Goal: Task Accomplishment & Management: Manage account settings

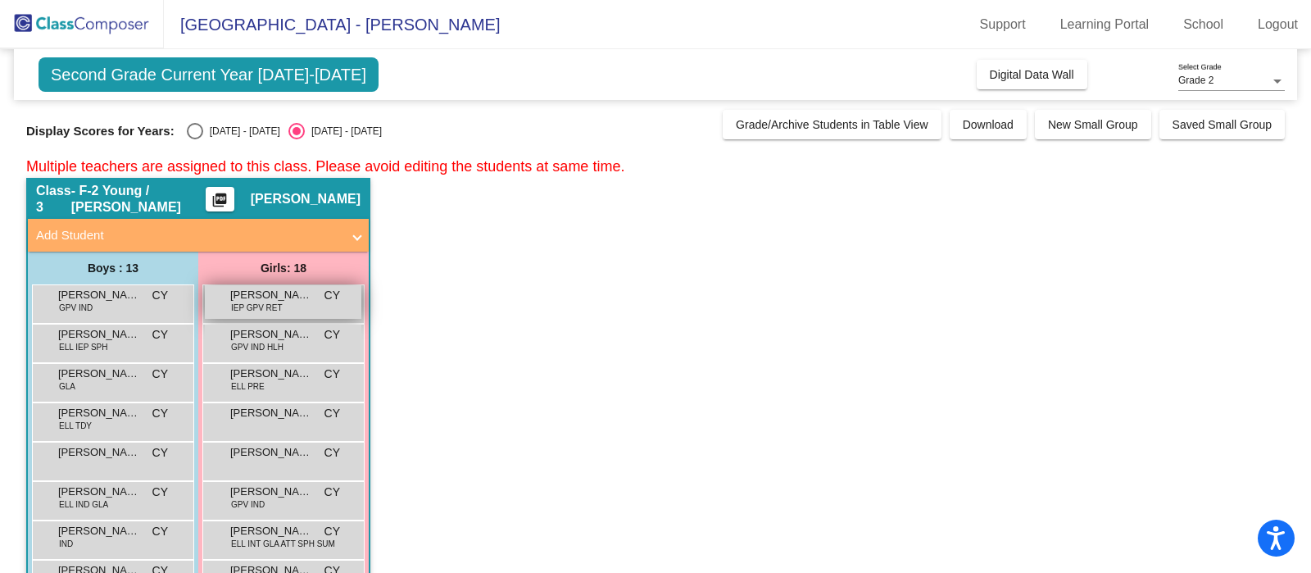
click at [274, 309] on span "IEP GPV RET" at bounding box center [257, 308] width 52 height 12
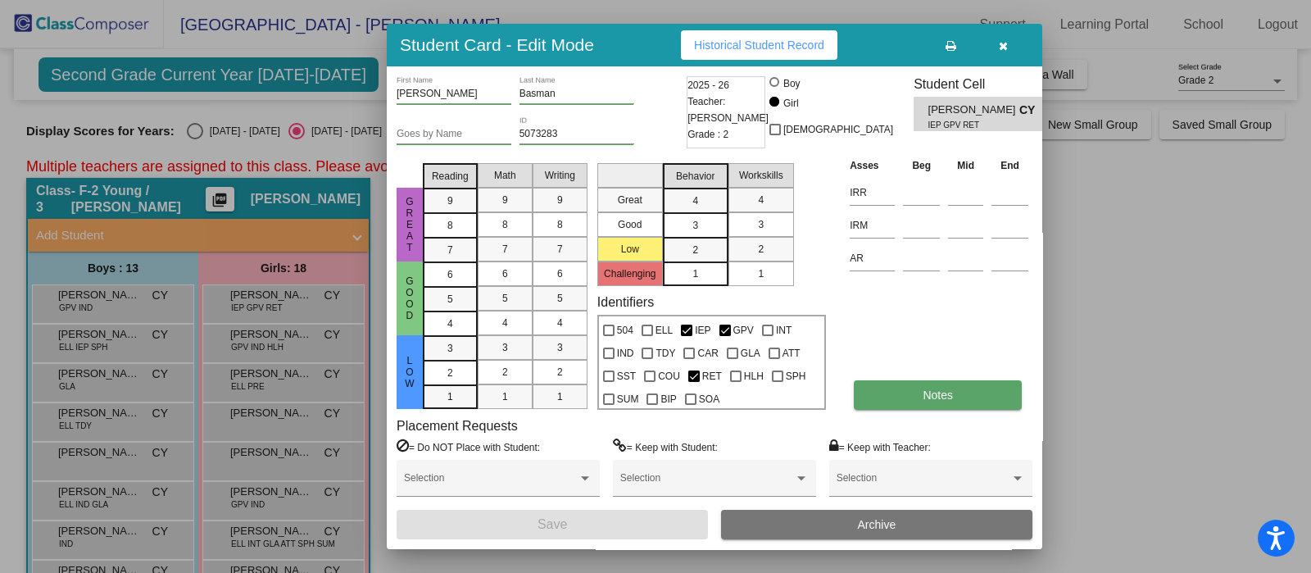
click at [933, 384] on button "Notes" at bounding box center [938, 395] width 168 height 30
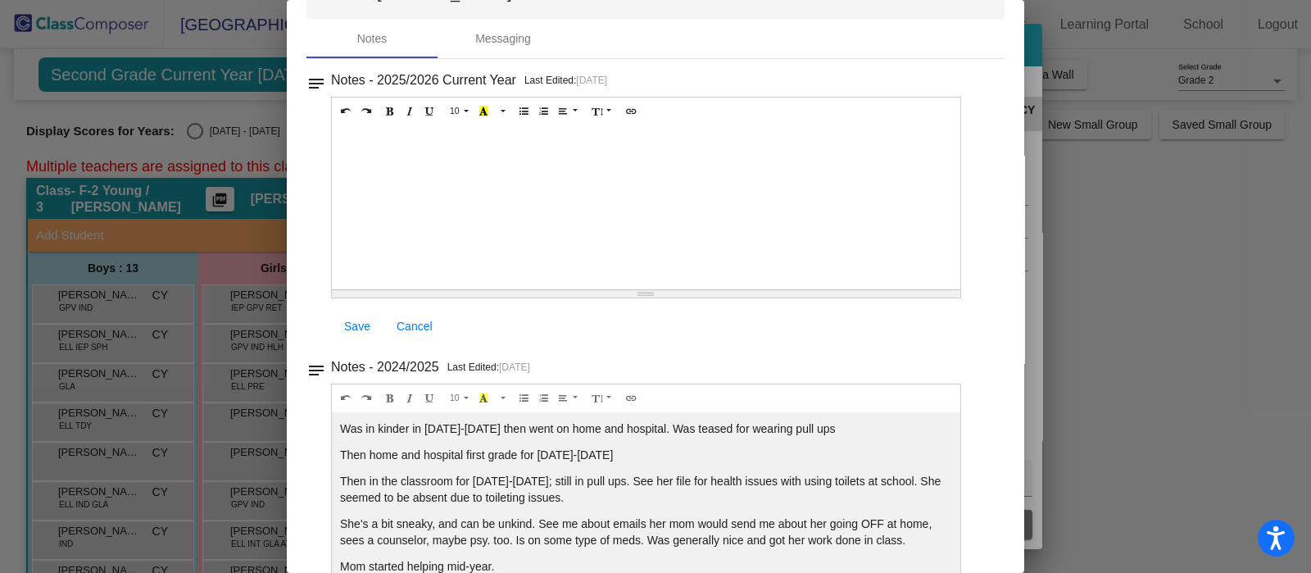
scroll to position [83, 0]
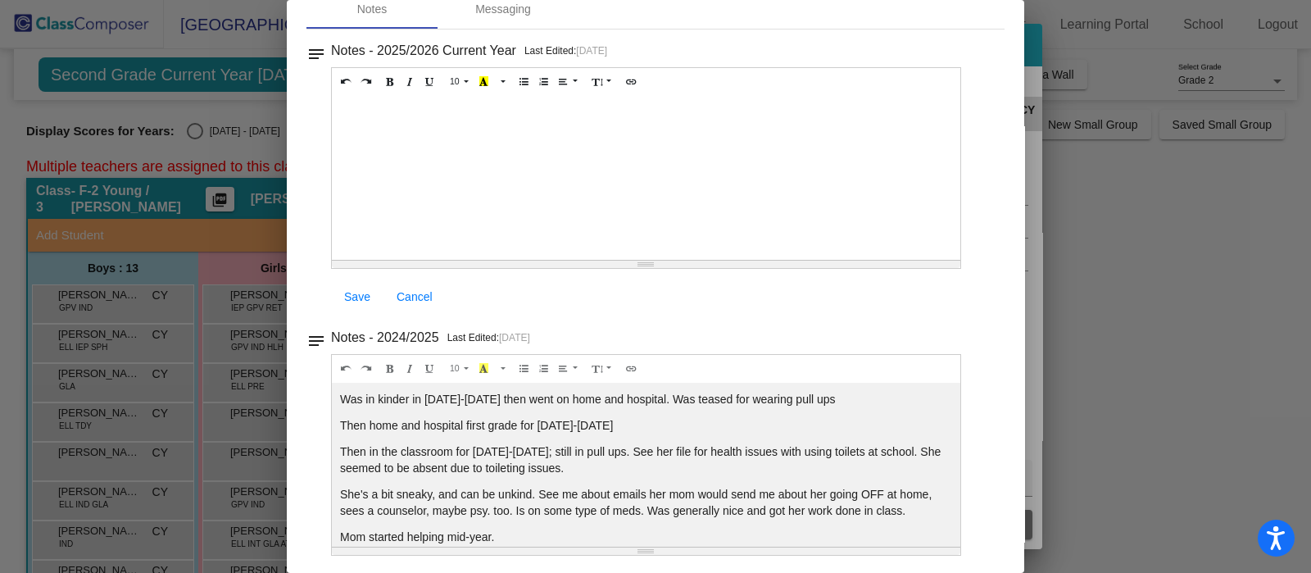
click at [771, 335] on div "Notes - 2024/2025 Last Edited: [DATE]" at bounding box center [662, 337] width 663 height 23
click at [414, 293] on span "Cancel" at bounding box center [415, 296] width 36 height 13
click at [355, 292] on span "Save" at bounding box center [357, 296] width 26 height 13
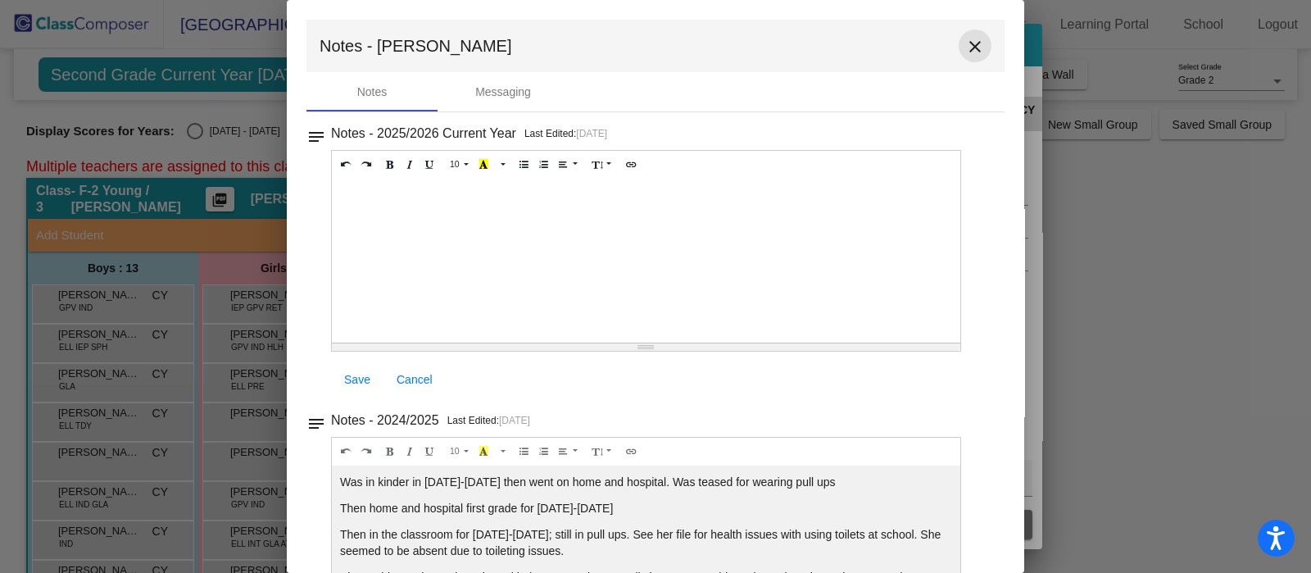
click at [965, 43] on mat-icon "close" at bounding box center [975, 47] width 20 height 20
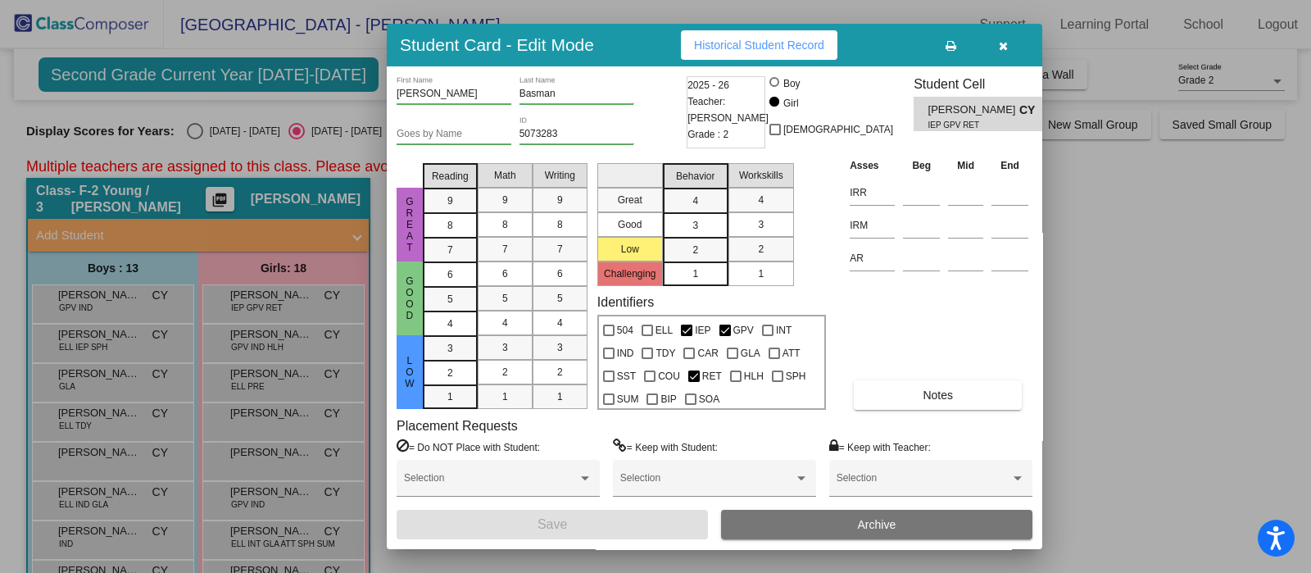
click at [107, 418] on div at bounding box center [655, 286] width 1311 height 573
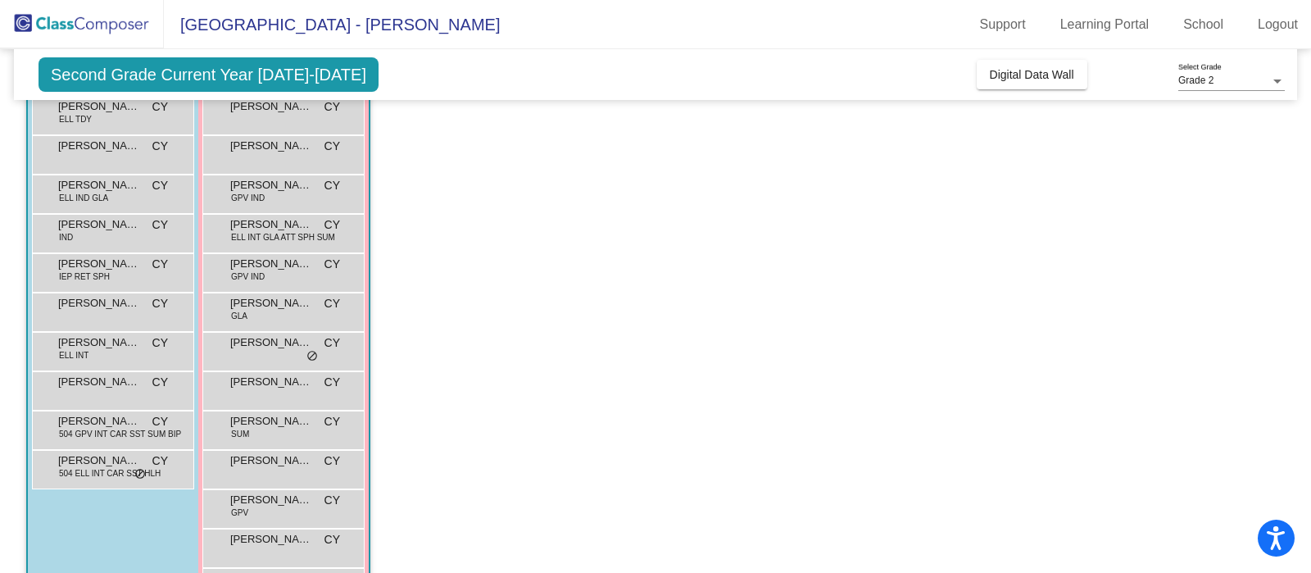
scroll to position [307, 0]
click at [106, 393] on div "[PERSON_NAME] CY lock do_not_disturb_alt" at bounding box center [111, 388] width 157 height 34
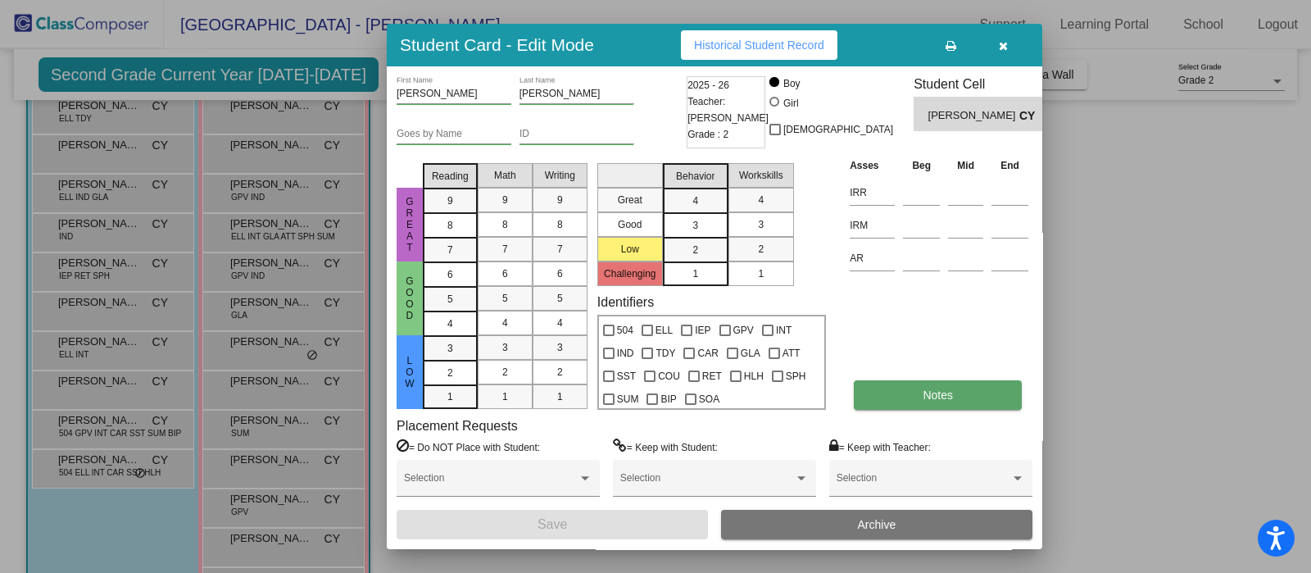
click at [933, 391] on span "Notes" at bounding box center [938, 394] width 30 height 13
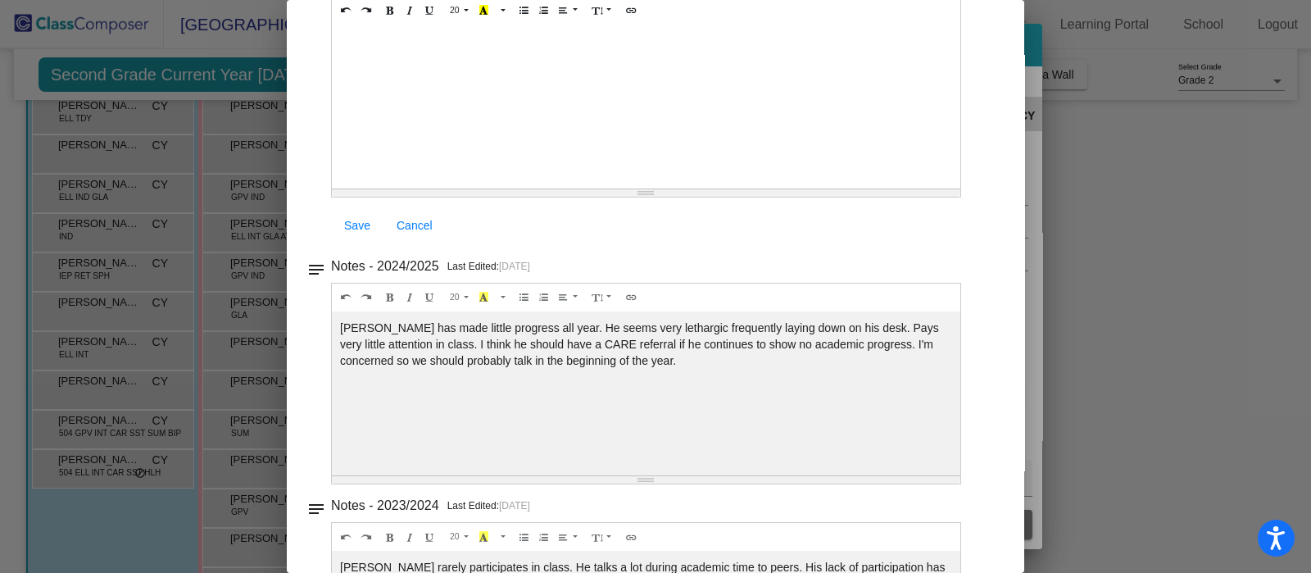
scroll to position [0, 0]
